Goal: Information Seeking & Learning: Learn about a topic

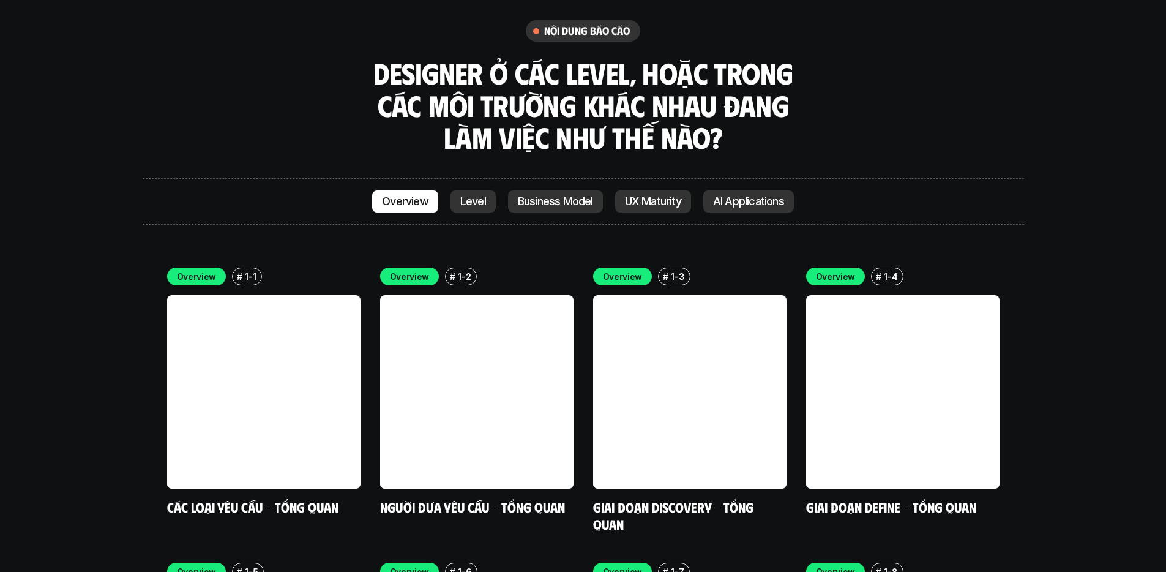
scroll to position [3545, 0]
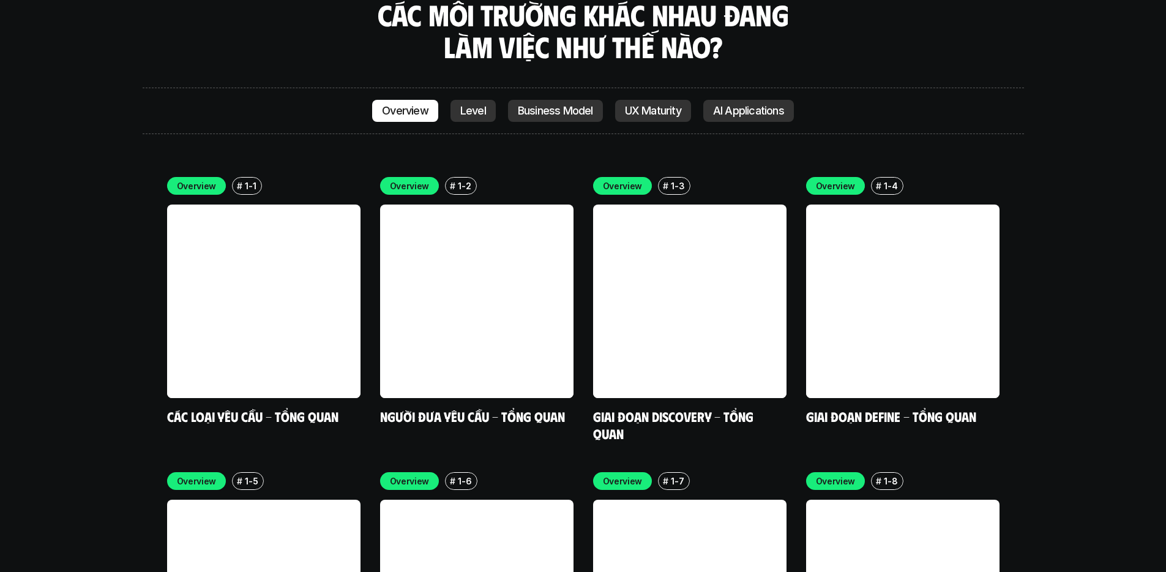
click at [654, 105] on p "UX Maturity" at bounding box center [653, 111] width 56 height 12
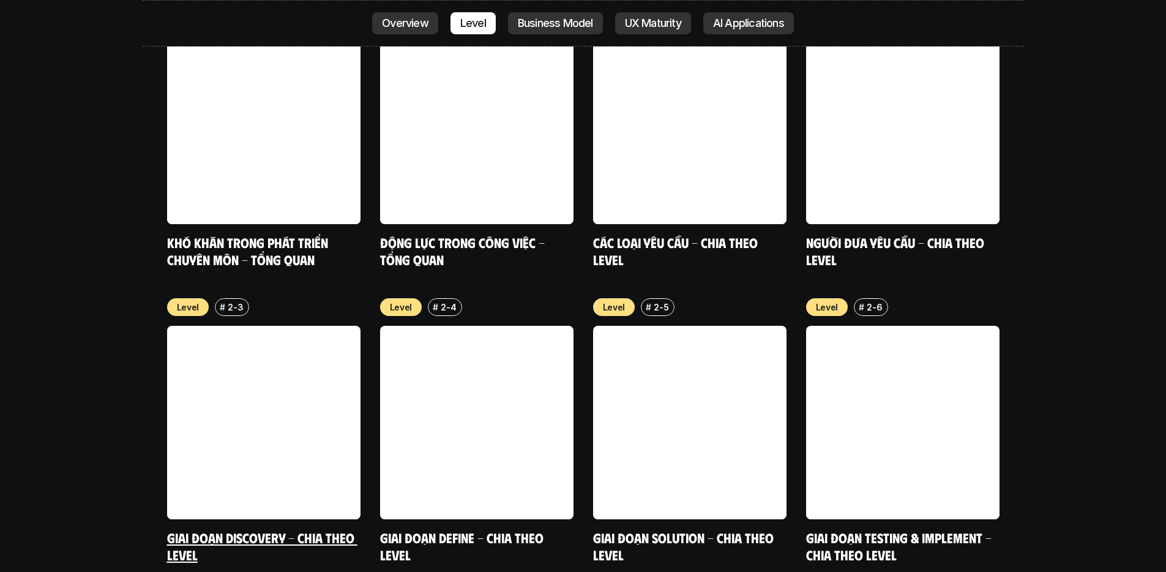
scroll to position [4160, 0]
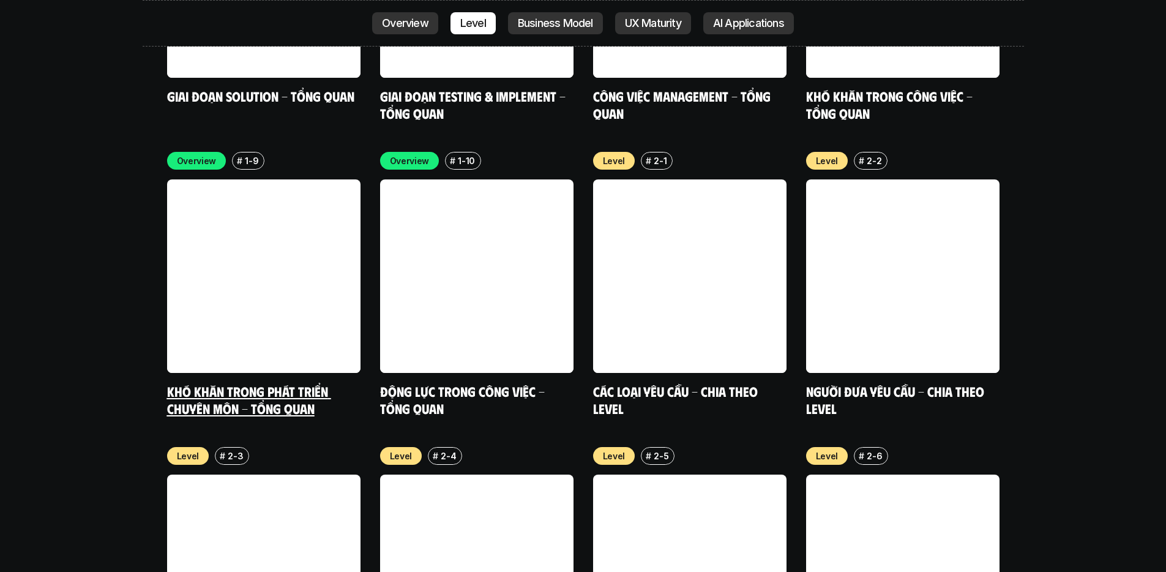
click at [297, 257] on link at bounding box center [263, 275] width 193 height 193
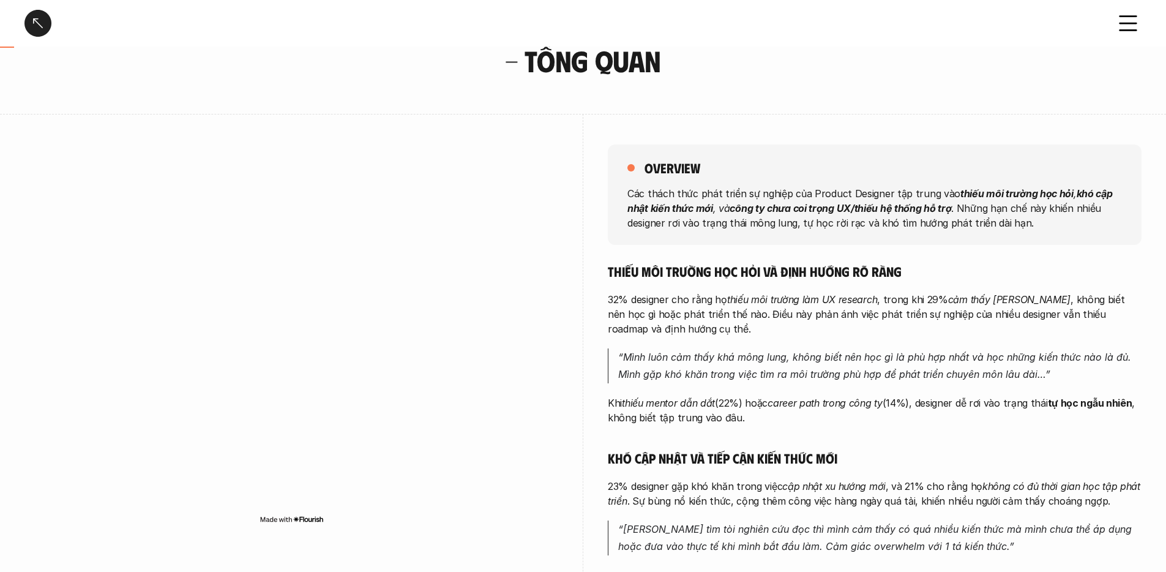
scroll to position [83, 0]
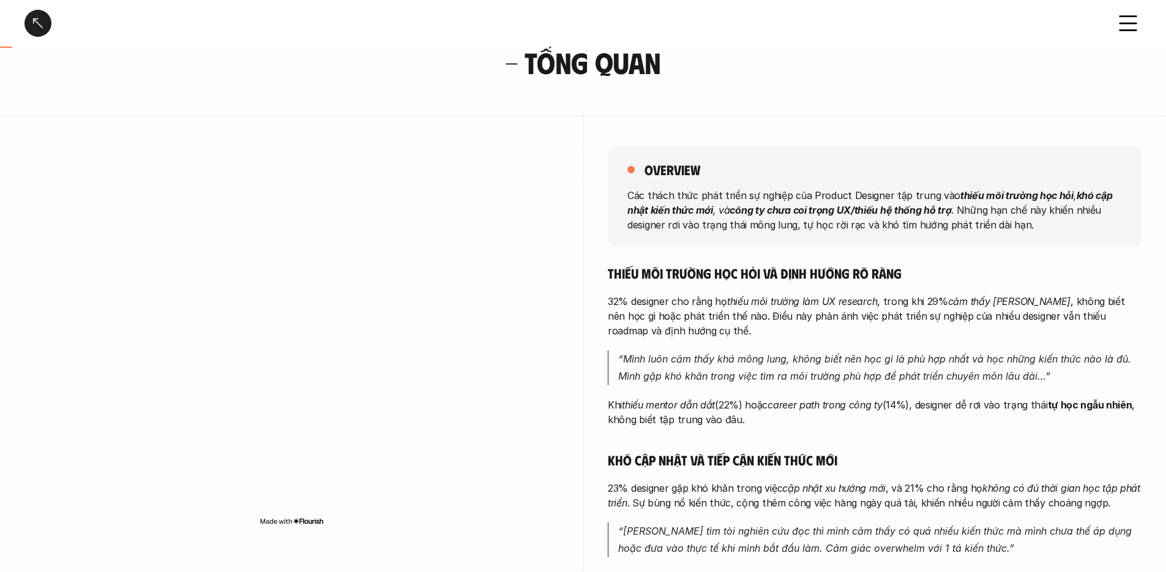
click at [1138, 56] on div "Overview # 1-9 Khó khăn trong phát triển chuyên môn - Tổng quan" at bounding box center [583, 34] width 1166 height 89
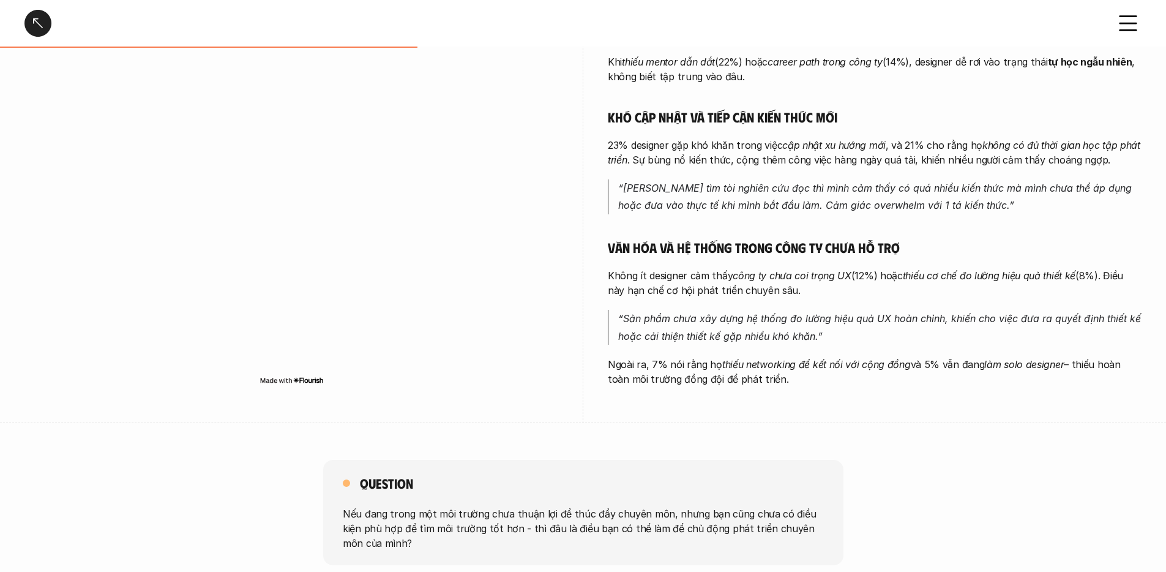
scroll to position [416, 0]
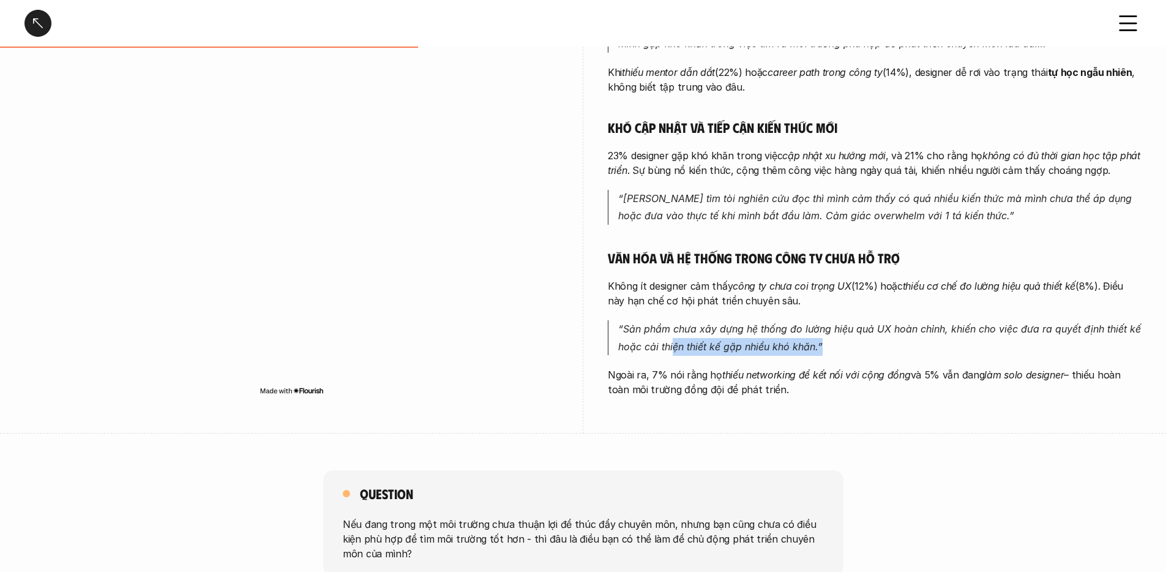
drag, startPoint x: 683, startPoint y: 339, endPoint x: 910, endPoint y: 359, distance: 228.0
click at [910, 359] on div "Thiếu môi trường học hỏi và định hướng rõ ràng 32% designer cho rằng họ thiếu m…" at bounding box center [875, 164] width 534 height 465
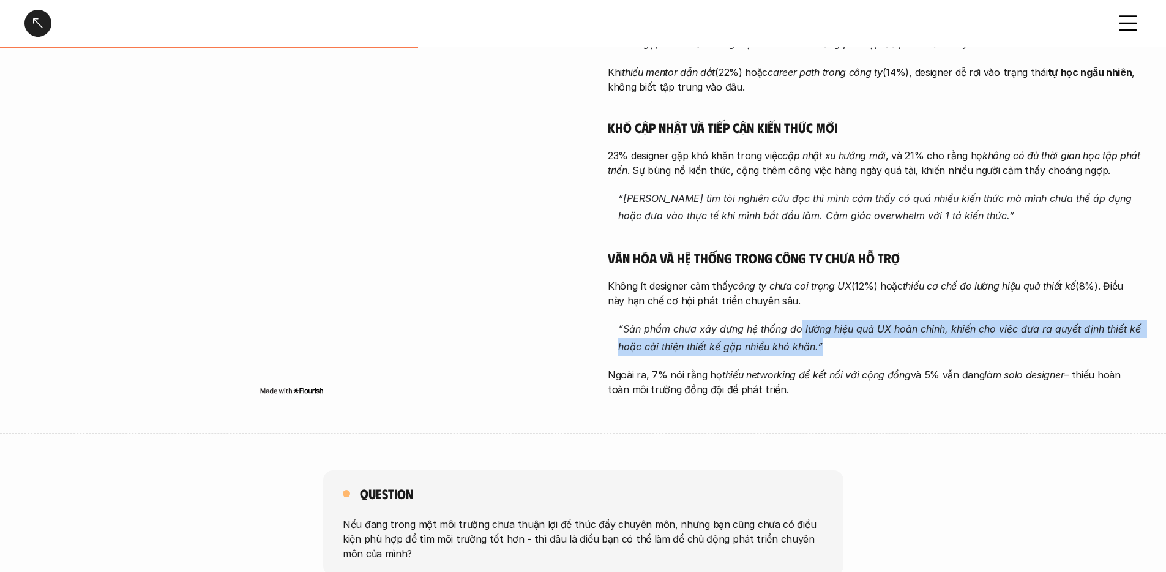
drag, startPoint x: 888, startPoint y: 347, endPoint x: 799, endPoint y: 325, distance: 91.3
click at [799, 325] on p "“Sản phẩm chưa xây dựng hệ thống đo lường hiệu quả UX hoàn chỉnh, khiến cho việ…" at bounding box center [879, 338] width 523 height 36
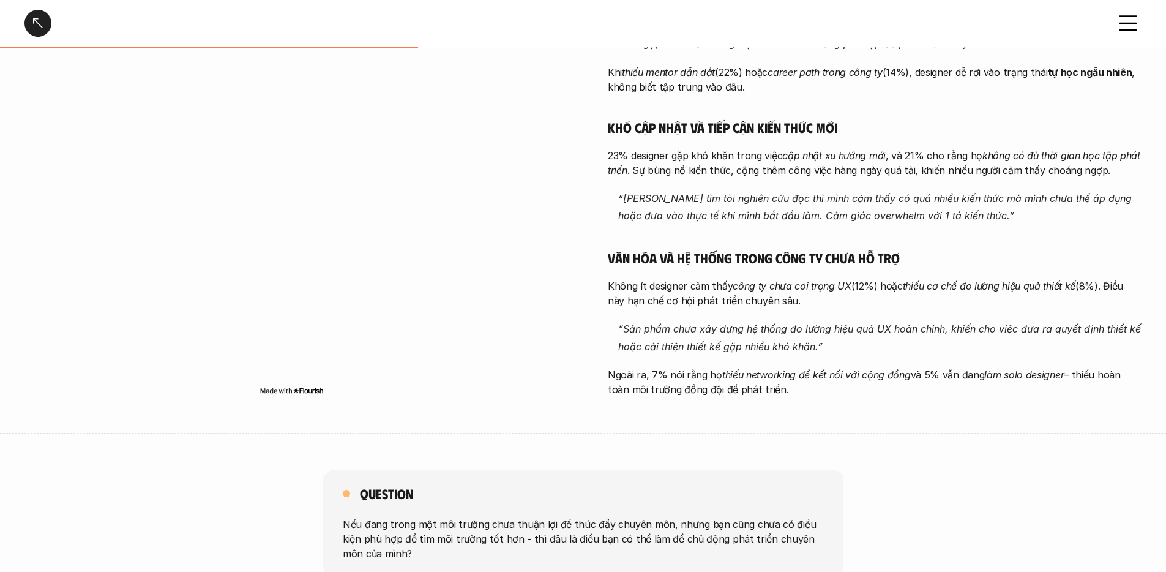
click at [797, 325] on em "“Sản phẩm chưa xây dựng hệ thống đo lường hiệu quả UX hoàn chỉnh, khiến cho việ…" at bounding box center [881, 338] width 526 height 30
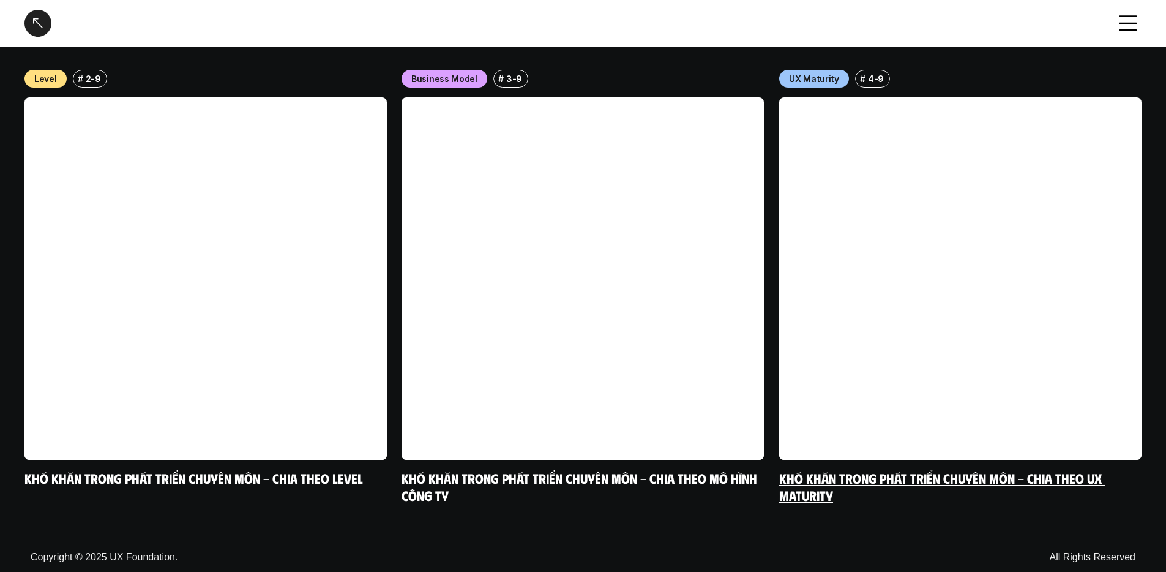
scroll to position [1239, 0]
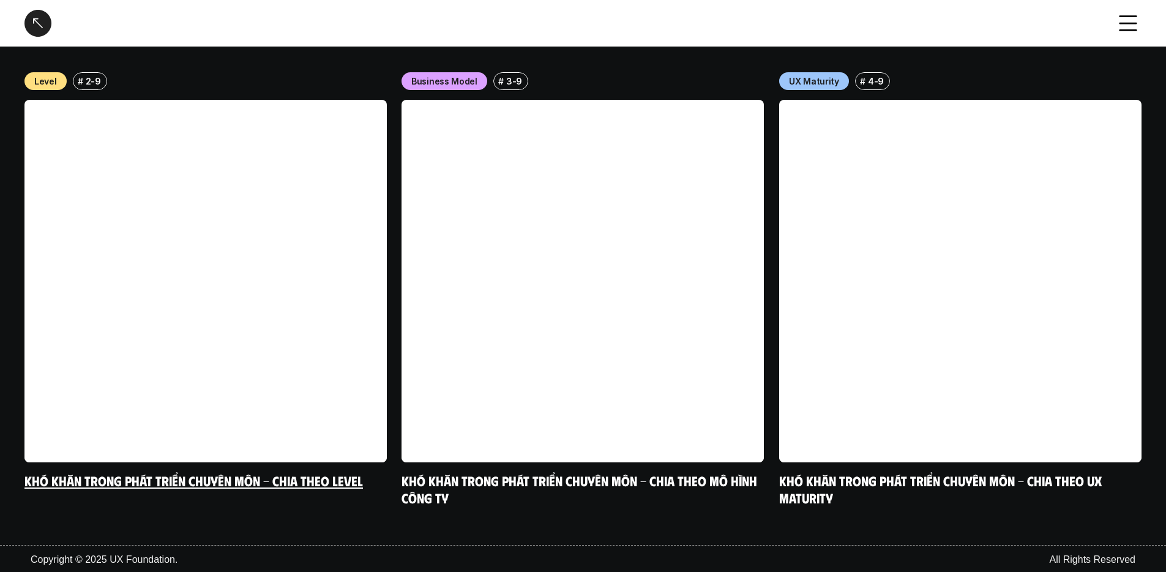
click at [237, 476] on link "Khó khăn trong phát triển chuyên môn - Chia theo level" at bounding box center [193, 480] width 339 height 17
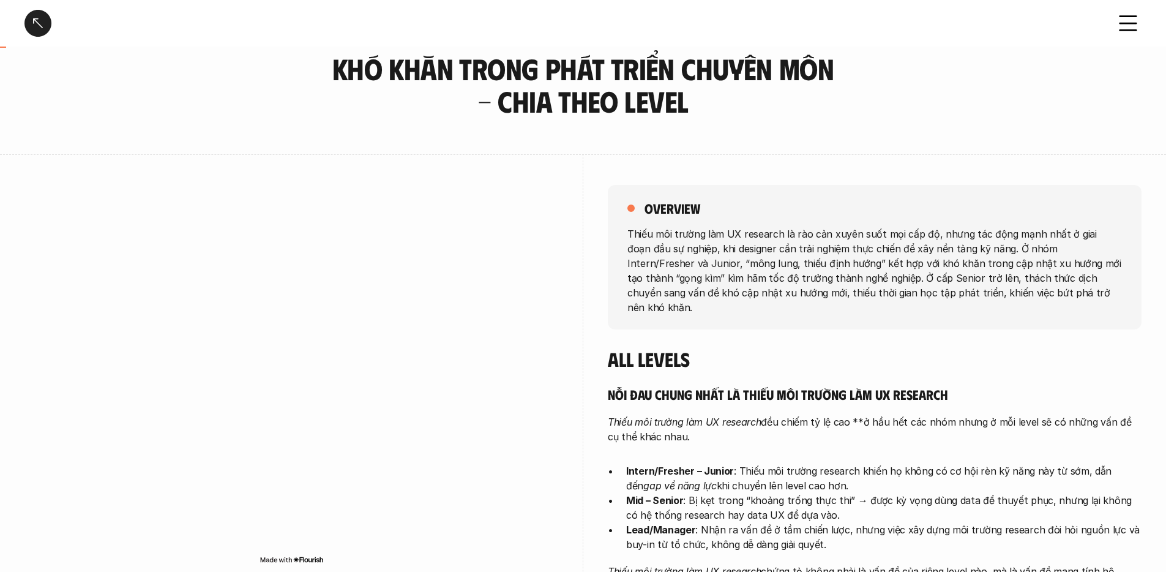
scroll to position [79, 0]
